Goal: Find specific page/section: Find specific page/section

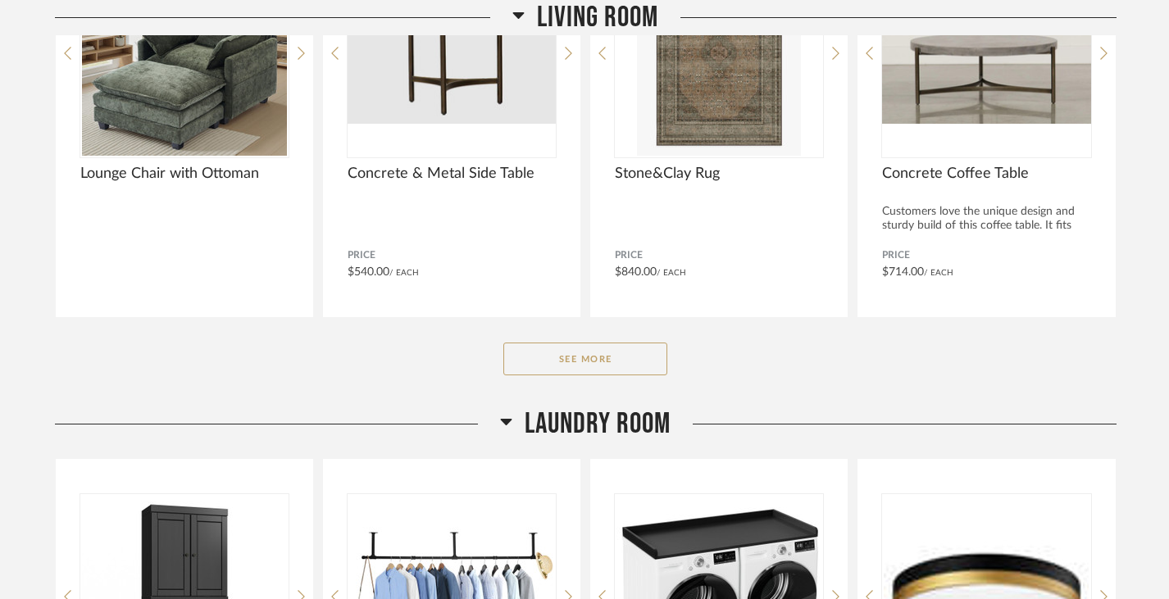
scroll to position [1896, 0]
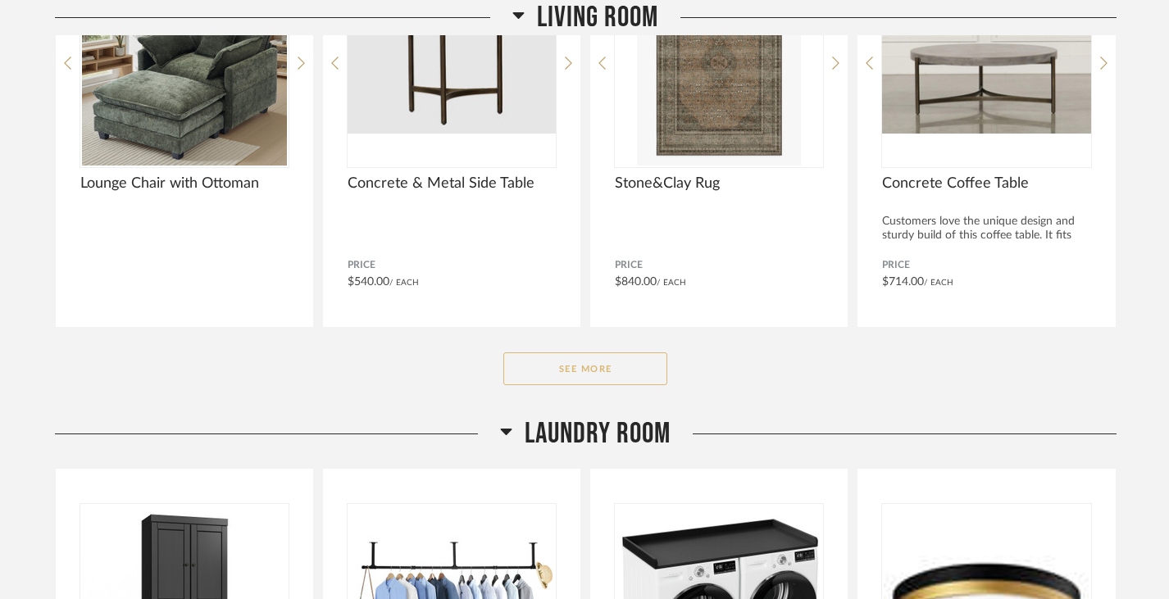
click at [589, 370] on button "See More" at bounding box center [585, 369] width 164 height 33
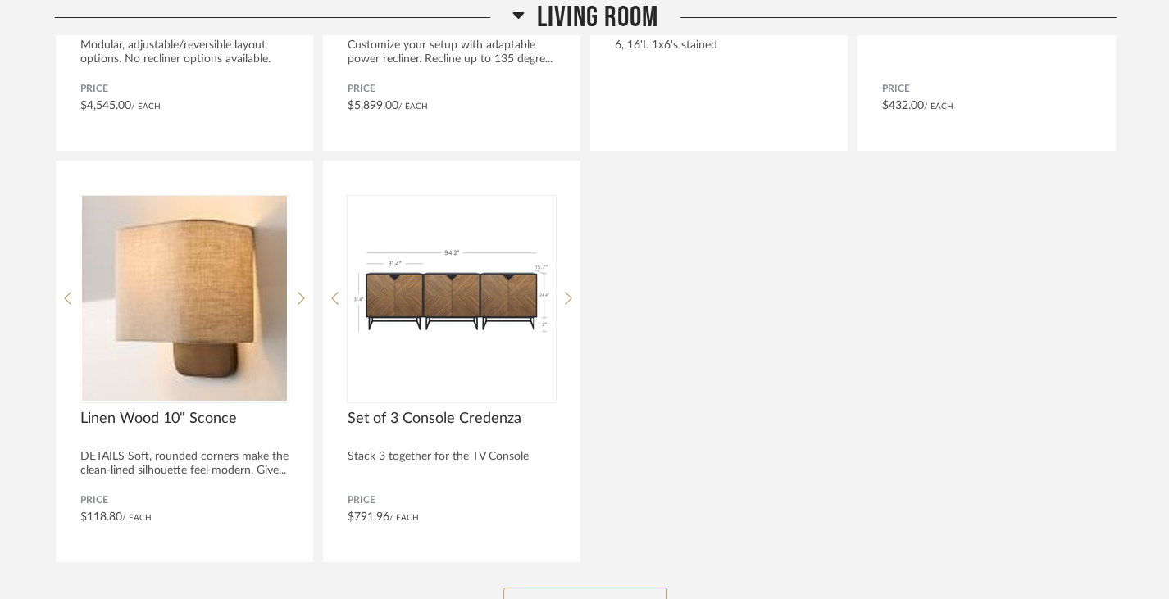
scroll to position [2468, 0]
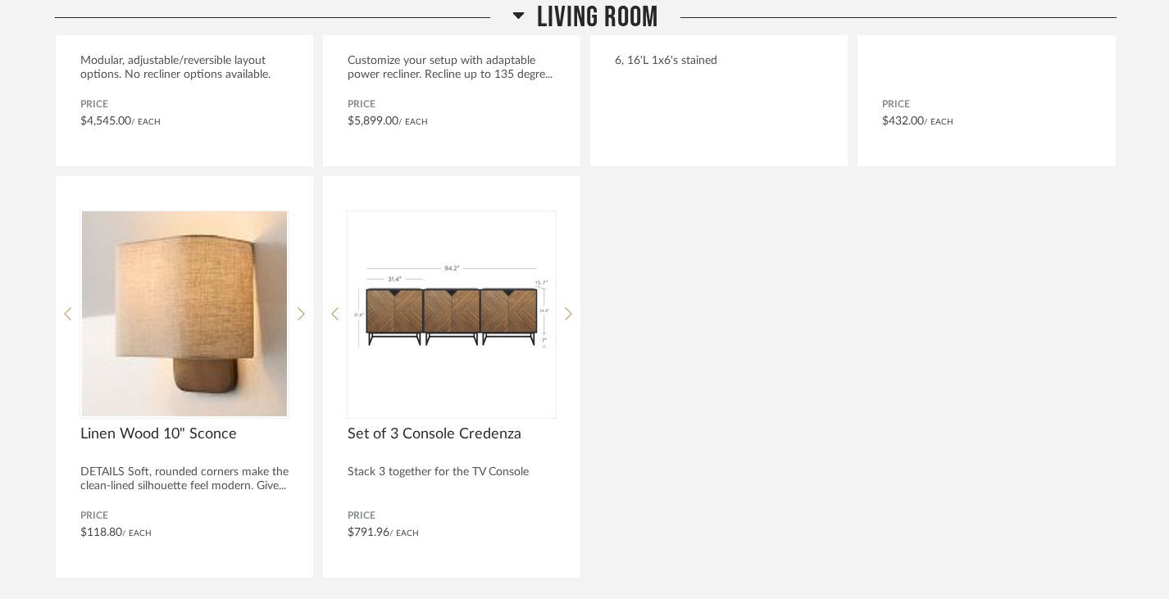
drag, startPoint x: 1165, startPoint y: 220, endPoint x: 1159, endPoint y: 180, distance: 39.9
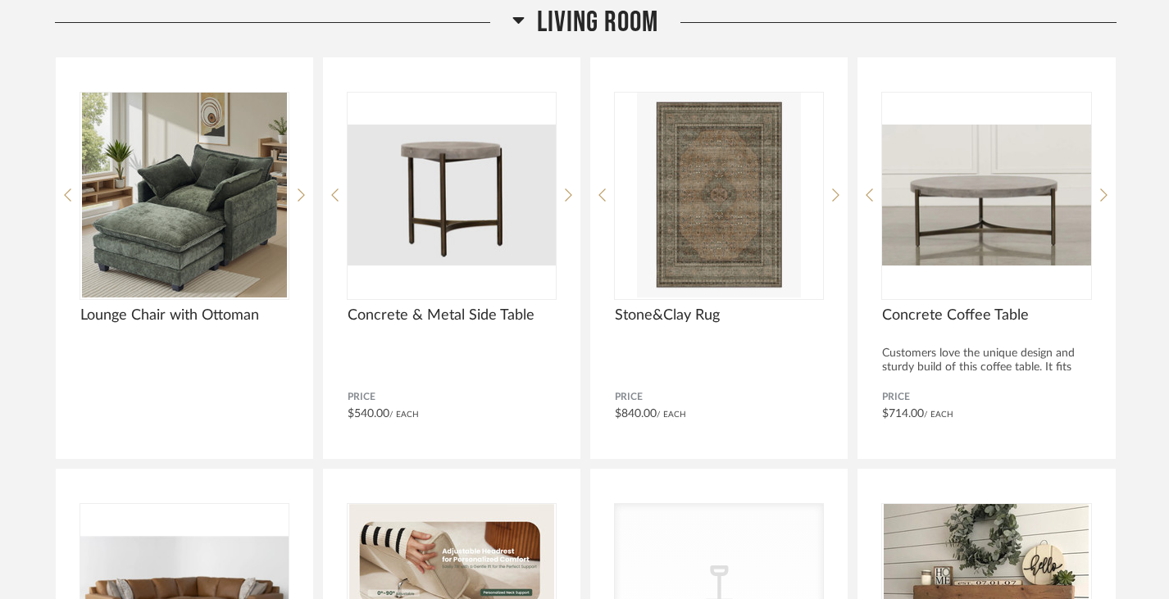
scroll to position [1742, 0]
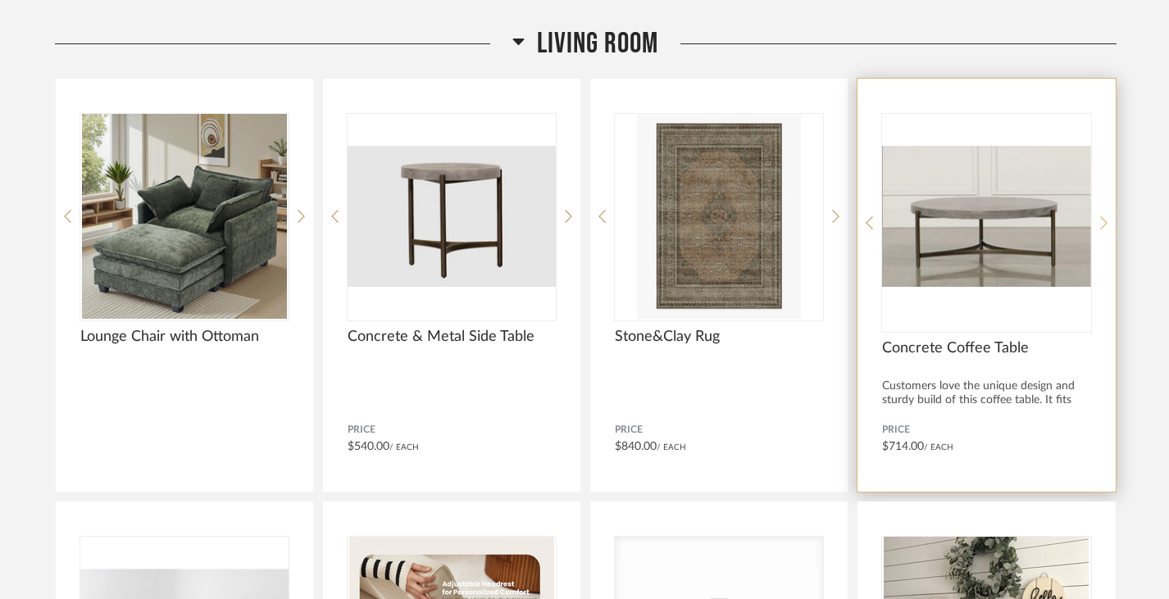
click at [1104, 221] on icon at bounding box center [1103, 223] width 7 height 15
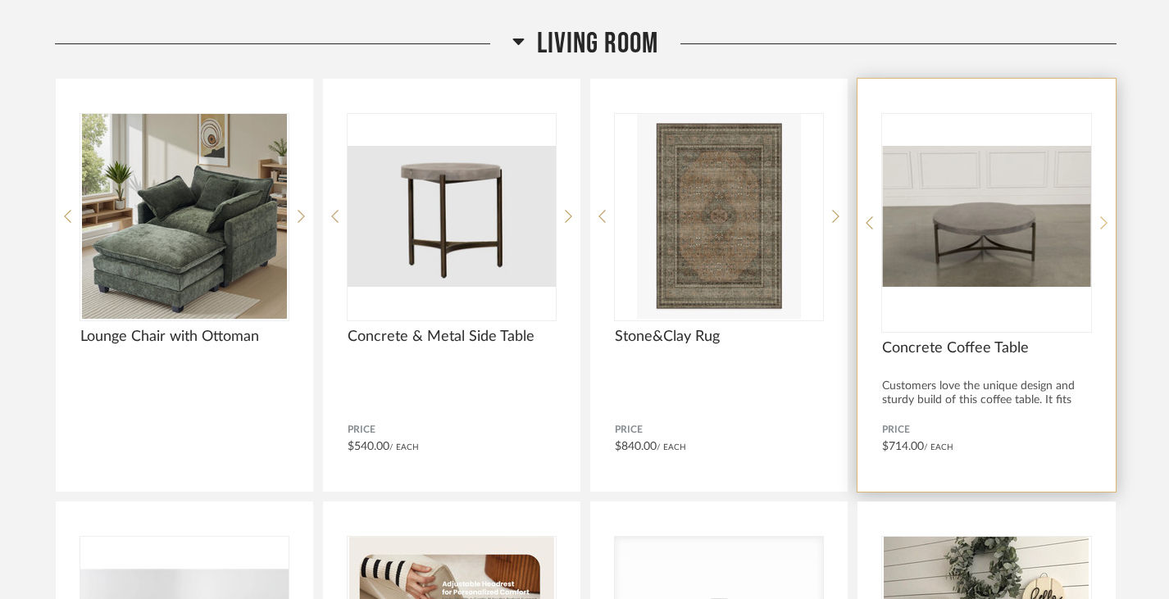
click at [1105, 225] on icon at bounding box center [1103, 223] width 7 height 15
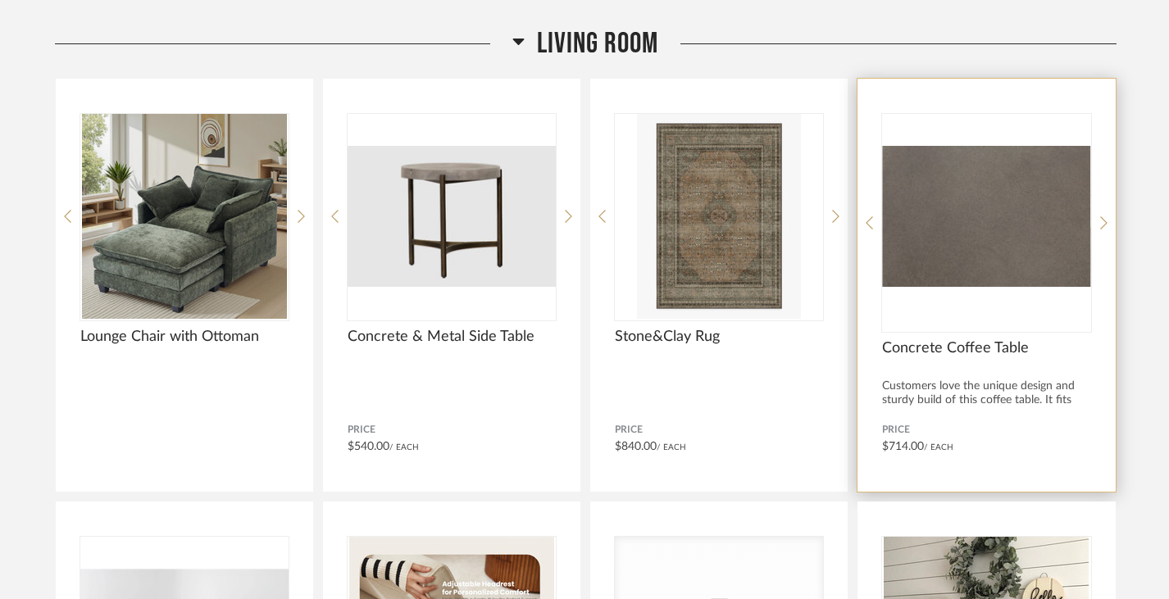
click at [913, 349] on span "Concrete Coffee Table" at bounding box center [986, 348] width 208 height 18
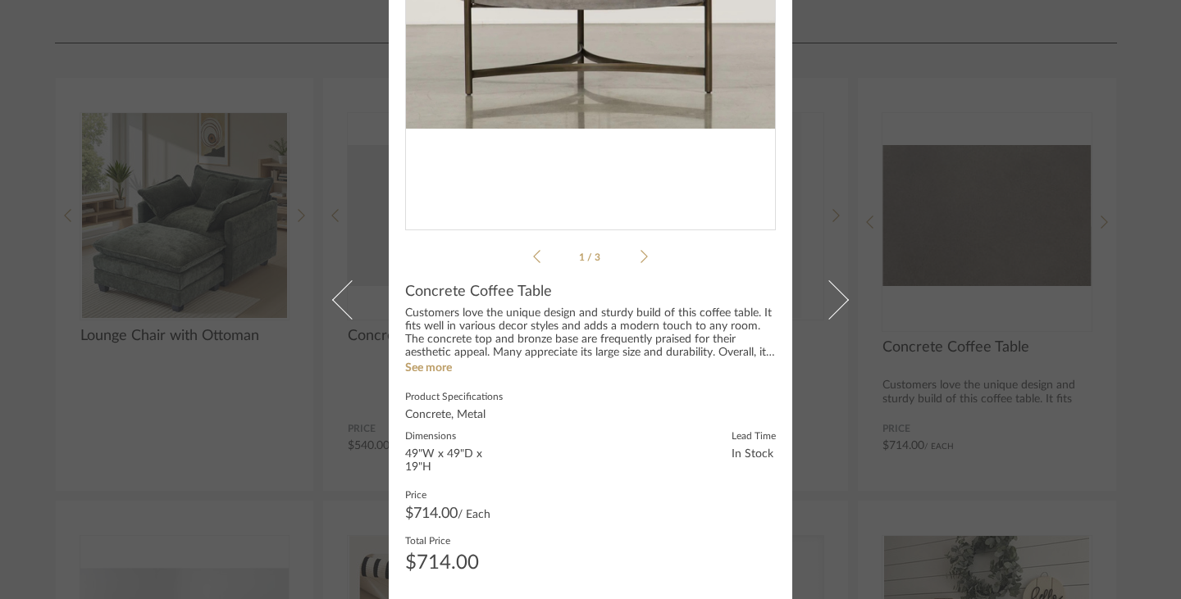
scroll to position [270, 0]
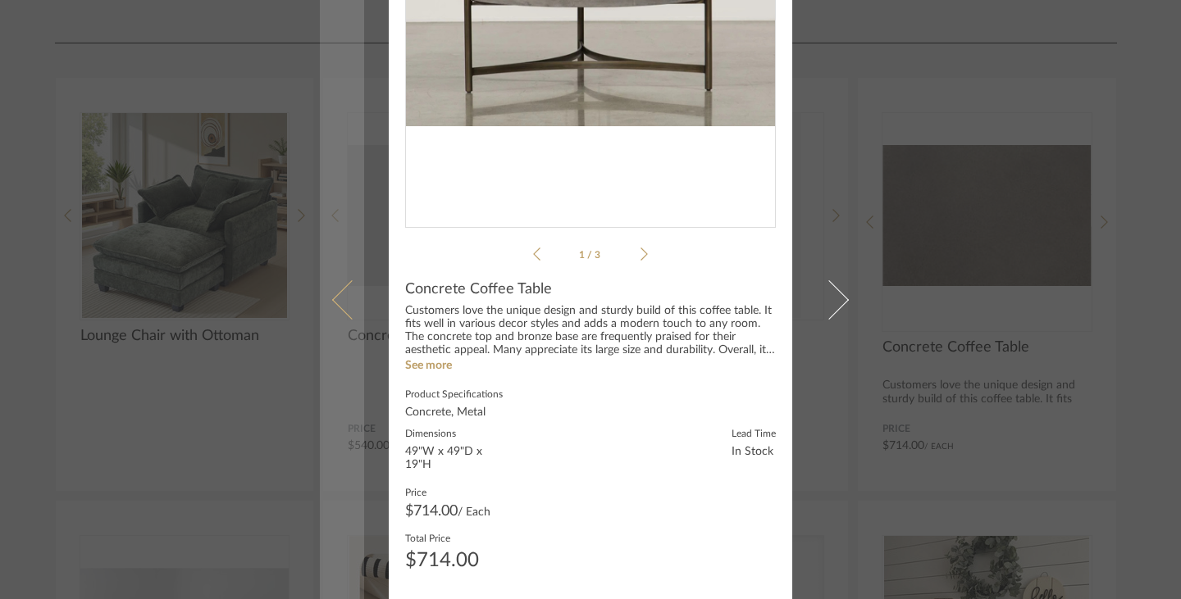
click at [322, 436] on link at bounding box center [342, 299] width 44 height 599
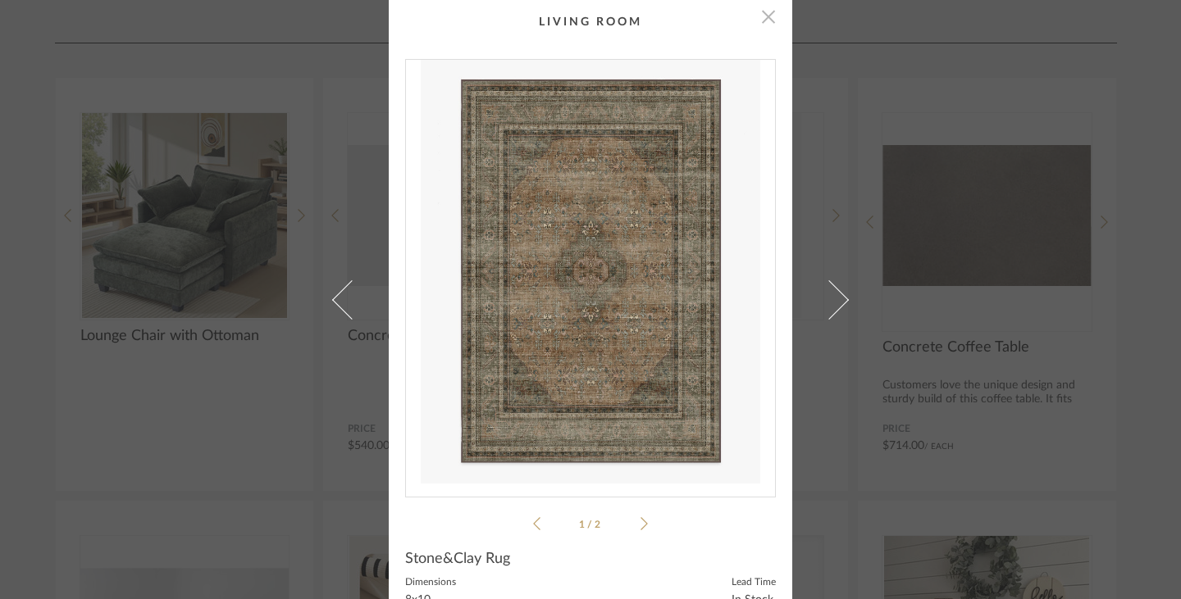
click at [760, 16] on span "button" at bounding box center [768, 16] width 33 height 33
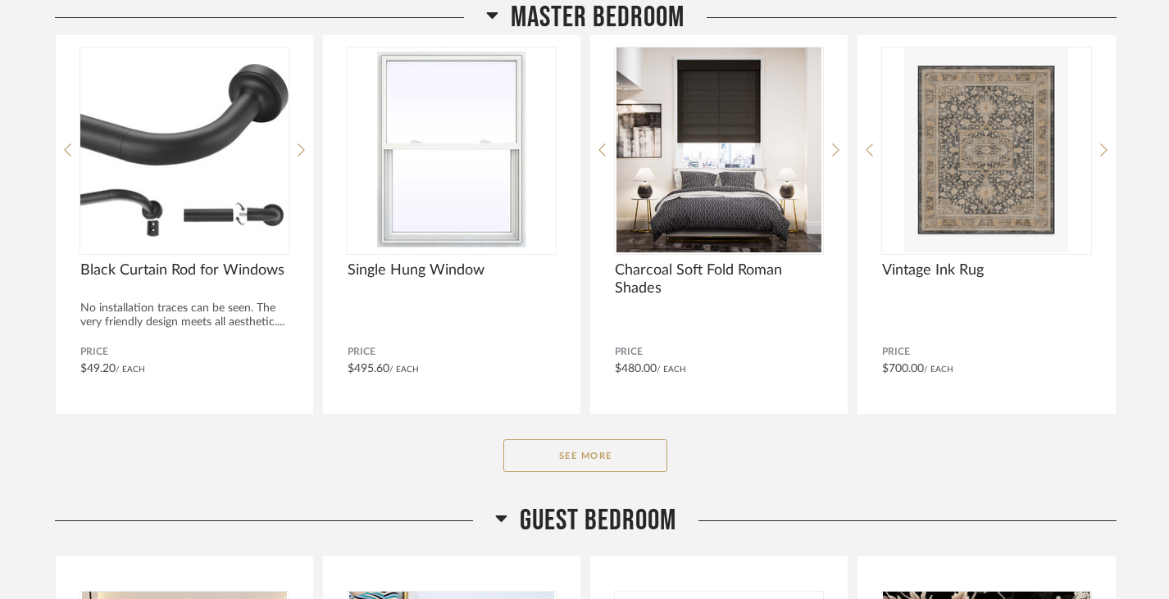
scroll to position [4214, 0]
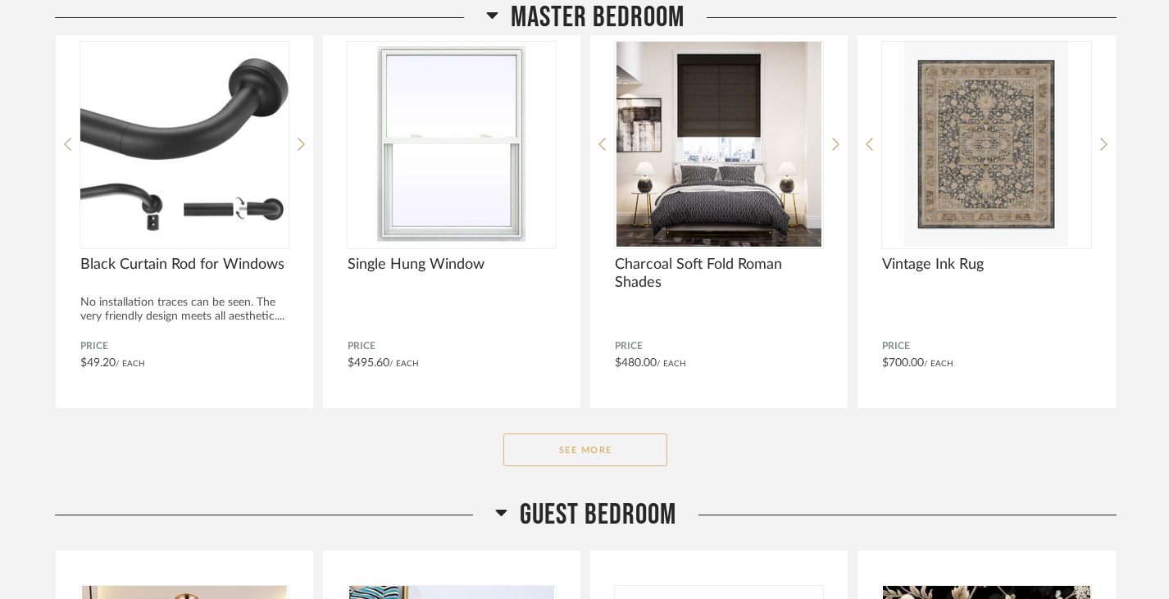
click at [574, 445] on button "See More" at bounding box center [585, 450] width 164 height 33
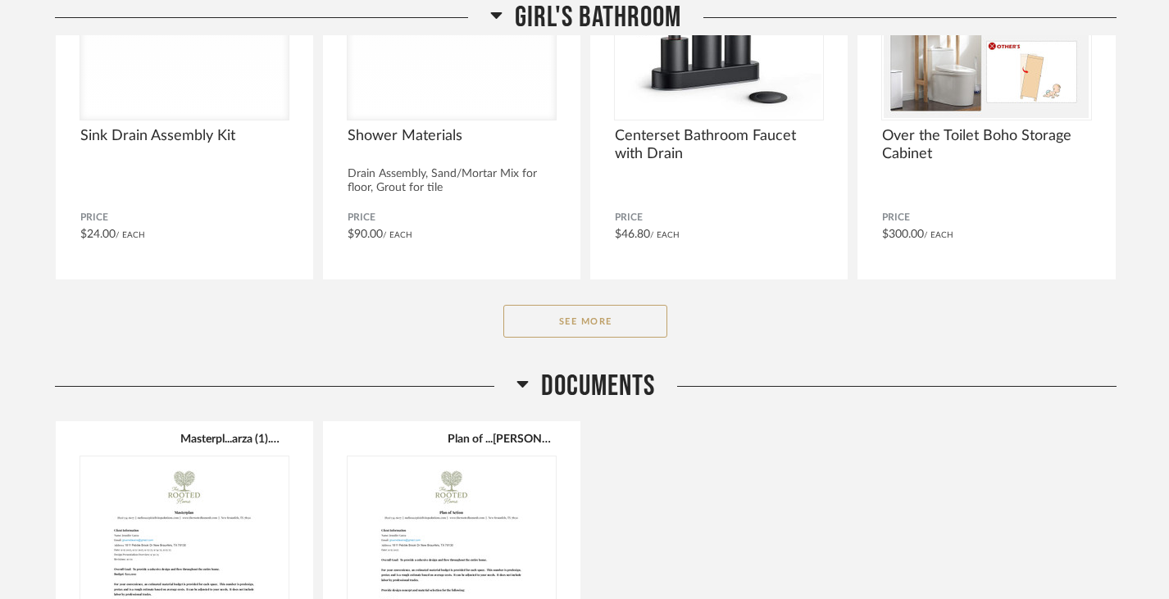
scroll to position [8052, 0]
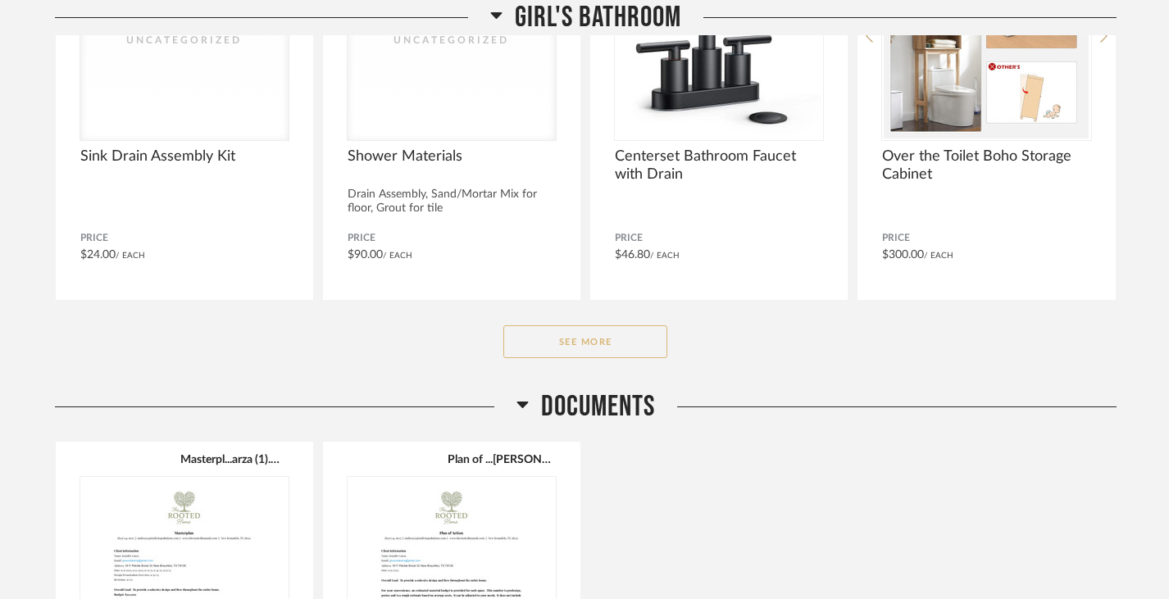
click at [574, 335] on button "See More" at bounding box center [585, 342] width 164 height 33
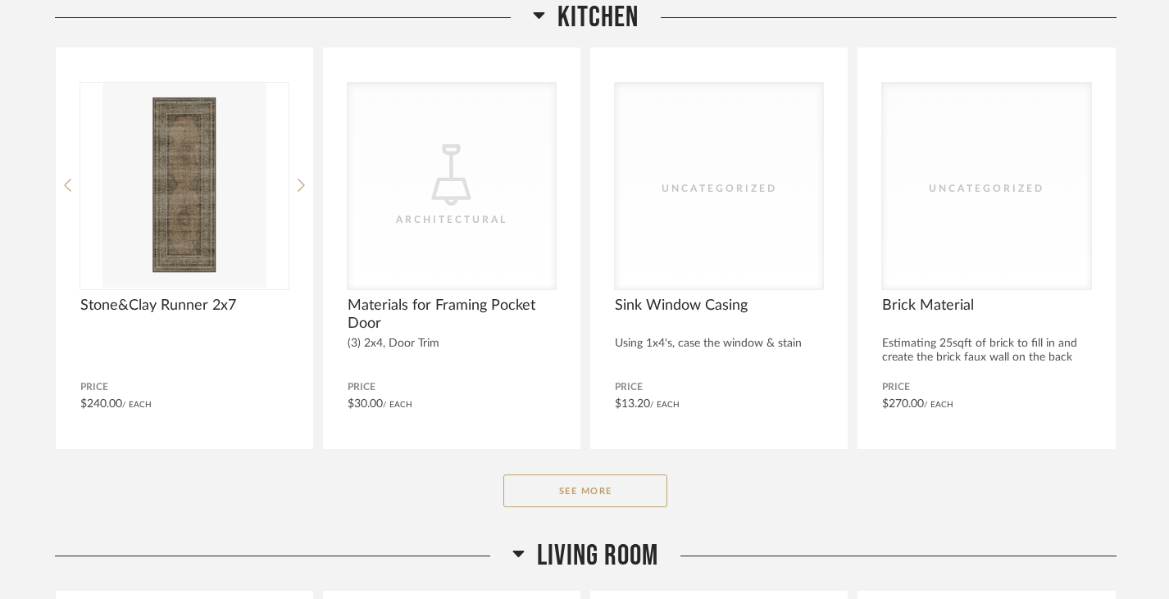
scroll to position [1237, 0]
